Goal: Information Seeking & Learning: Learn about a topic

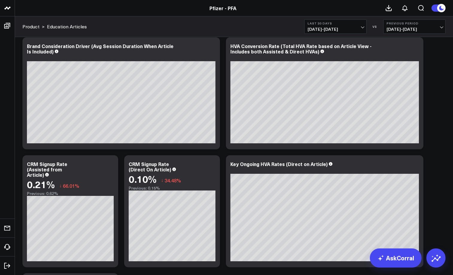
scroll to position [140, 0]
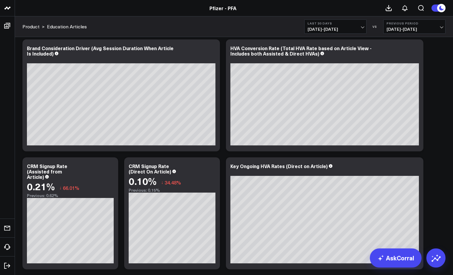
click at [395, 22] on b "Previous Period" at bounding box center [414, 24] width 56 height 4
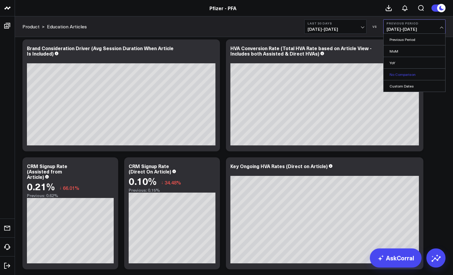
click at [399, 73] on link "No Comparison" at bounding box center [414, 74] width 62 height 11
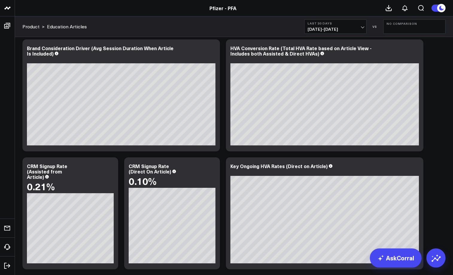
scroll to position [139, 0]
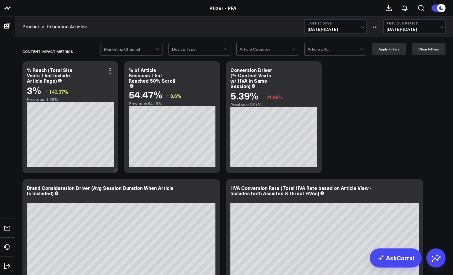
drag, startPoint x: 27, startPoint y: 70, endPoint x: 49, endPoint y: 75, distance: 22.4
click at [49, 75] on div "% Reach (Total Site Visits That Include Article Page)" at bounding box center [49, 75] width 45 height 17
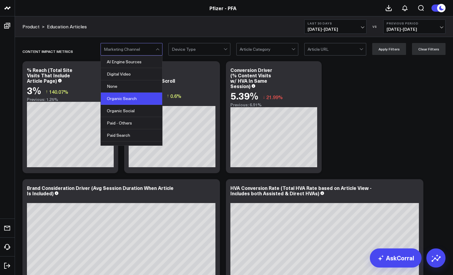
click at [117, 100] on div "Organic Search" at bounding box center [131, 99] width 61 height 12
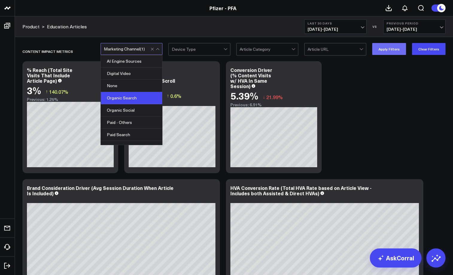
click at [388, 51] on button "Apply Filters" at bounding box center [389, 49] width 34 height 12
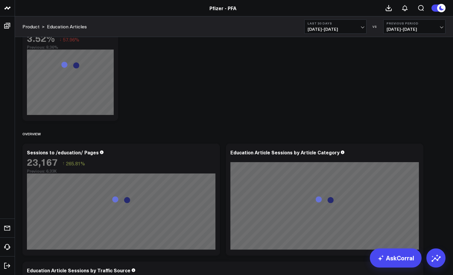
scroll to position [495, 0]
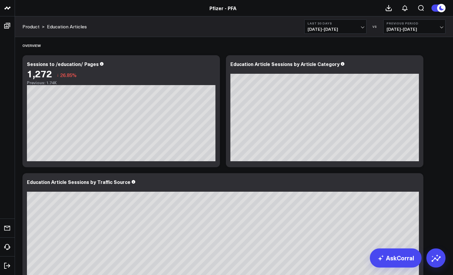
click at [395, 30] on span "[DATE] - [DATE]" at bounding box center [414, 29] width 56 height 5
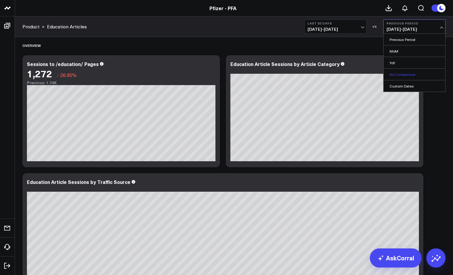
click at [395, 75] on link "No Comparison" at bounding box center [414, 74] width 62 height 11
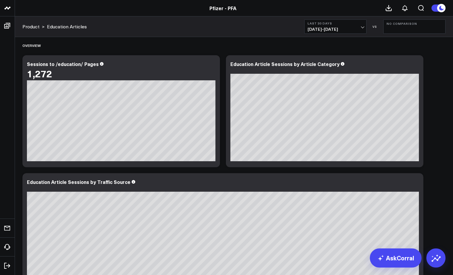
click at [356, 27] on span "[DATE] - [DATE]" at bounding box center [335, 29] width 56 height 5
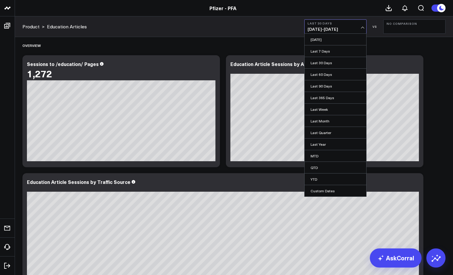
scroll to position [490, 0]
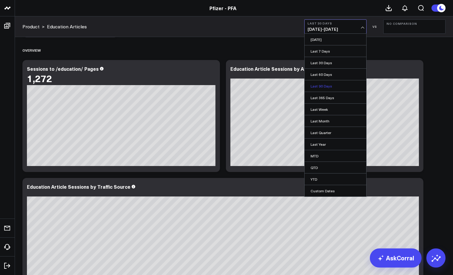
click at [321, 89] on link "Last 90 Days" at bounding box center [335, 85] width 62 height 11
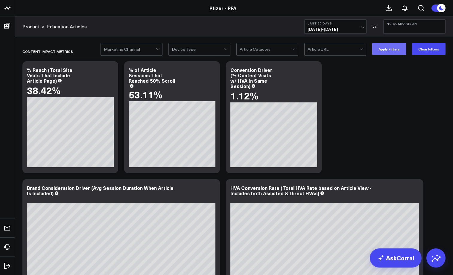
click at [384, 50] on button "Apply Filters" at bounding box center [389, 49] width 34 height 12
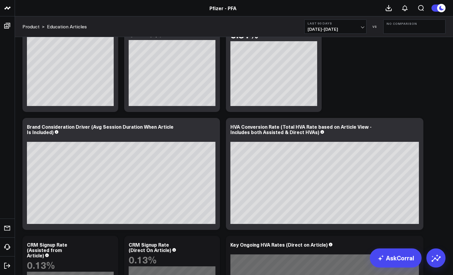
scroll to position [54, 0]
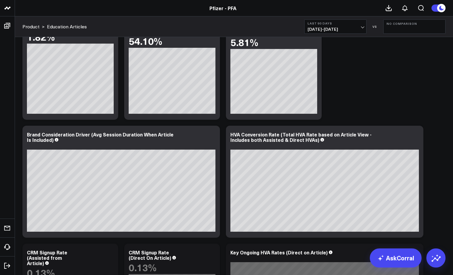
click at [362, 27] on span "[DATE] - [DATE]" at bounding box center [335, 29] width 56 height 5
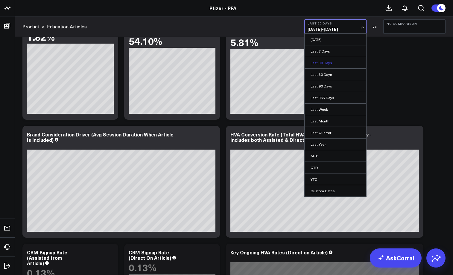
click at [317, 62] on link "Last 30 Days" at bounding box center [335, 62] width 62 height 11
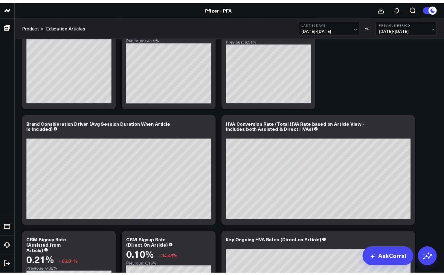
scroll to position [13, 0]
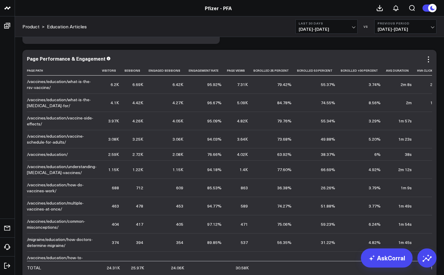
scroll to position [0, 25]
